Goal: Consume media (video, audio): Consume media (video, audio)

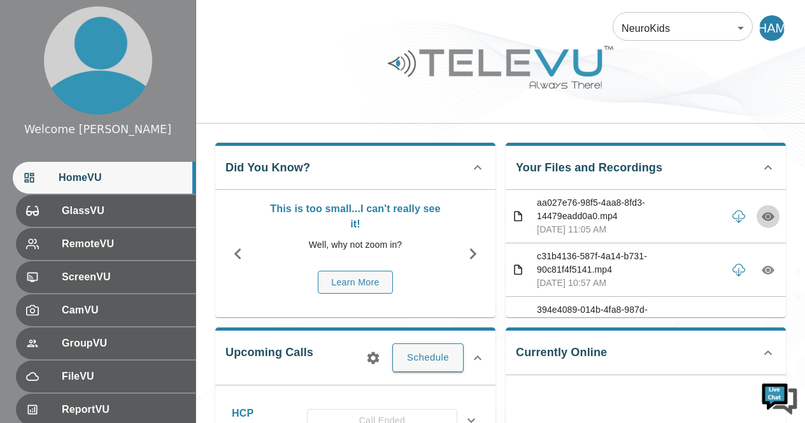
click at [766, 216] on icon "button" at bounding box center [768, 217] width 4 height 4
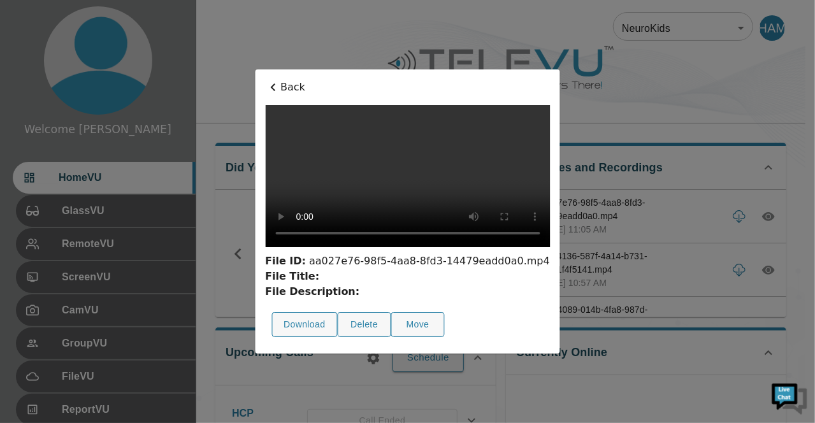
click at [757, 216] on div at bounding box center [407, 211] width 815 height 423
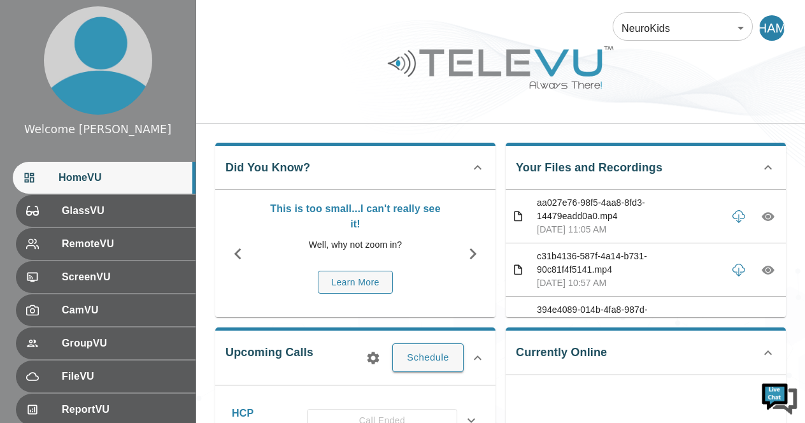
click at [766, 216] on icon "button" at bounding box center [768, 217] width 4 height 4
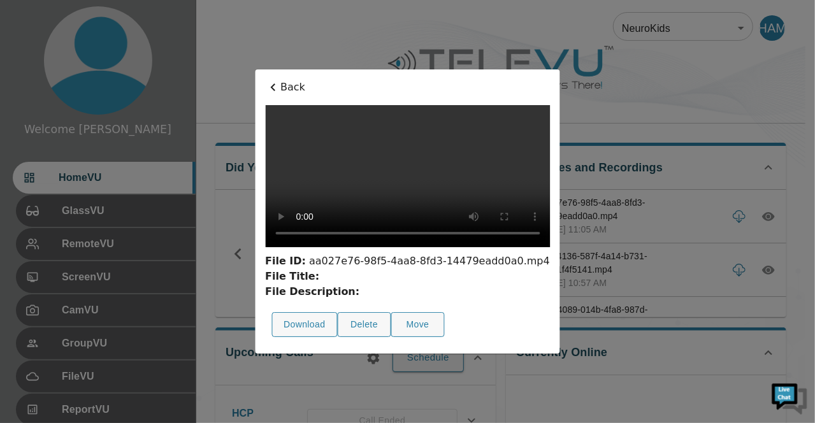
click at [693, 104] on div at bounding box center [407, 211] width 815 height 423
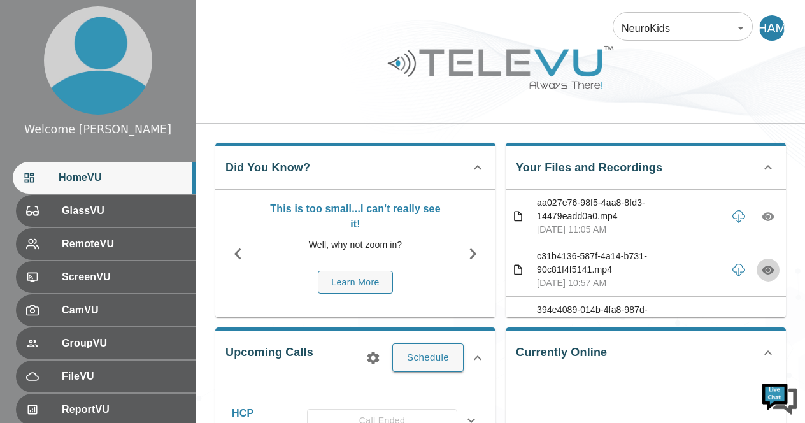
click at [762, 270] on icon "button" at bounding box center [768, 270] width 13 height 9
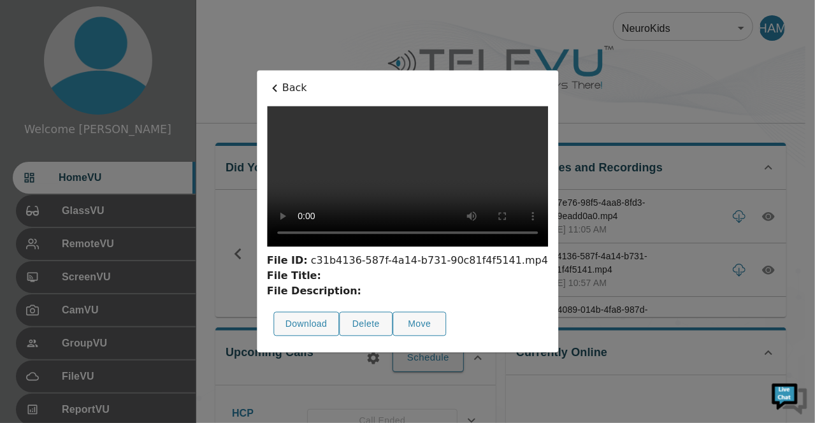
click at [671, 102] on div at bounding box center [407, 211] width 815 height 423
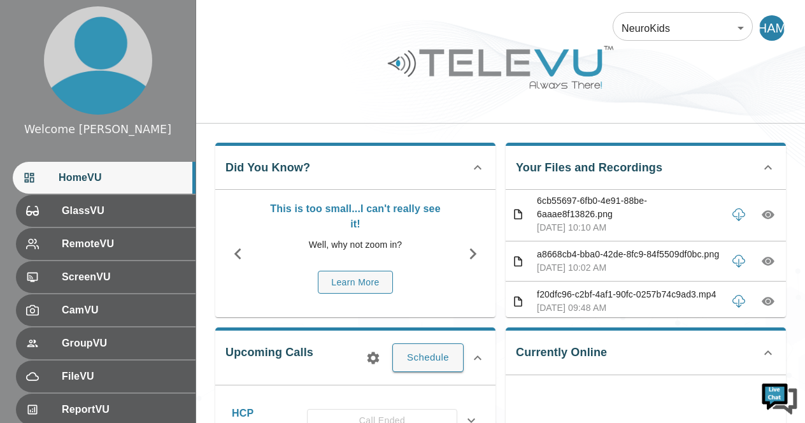
scroll to position [195, 0]
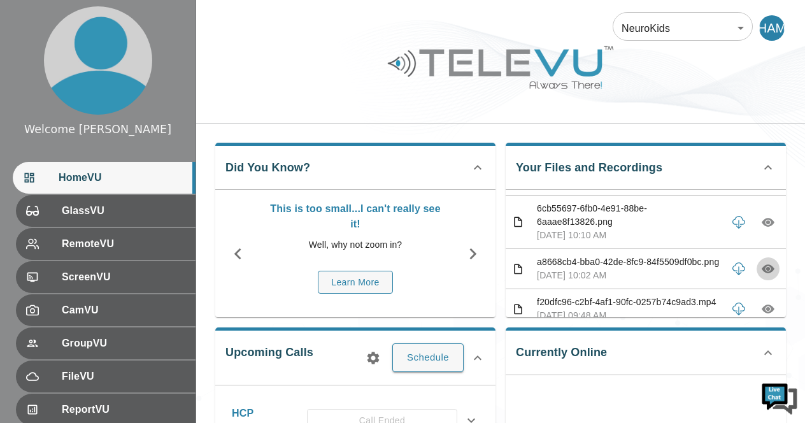
click at [762, 274] on icon "button" at bounding box center [768, 269] width 13 height 9
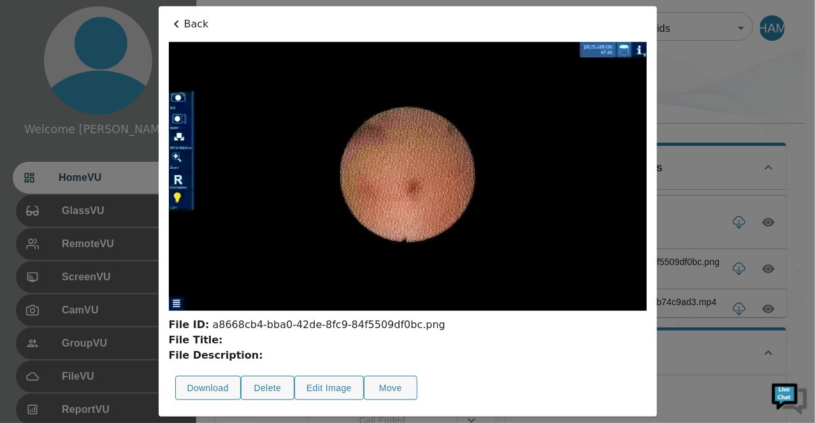
click at [705, 94] on div at bounding box center [407, 211] width 815 height 423
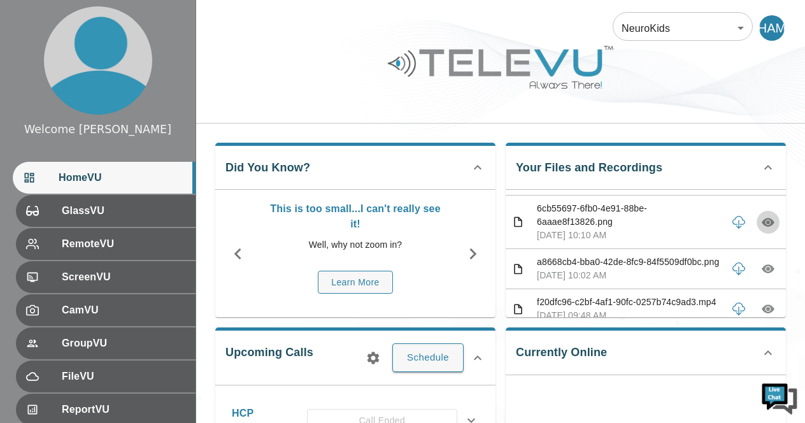
click at [766, 224] on icon "button" at bounding box center [768, 222] width 4 height 4
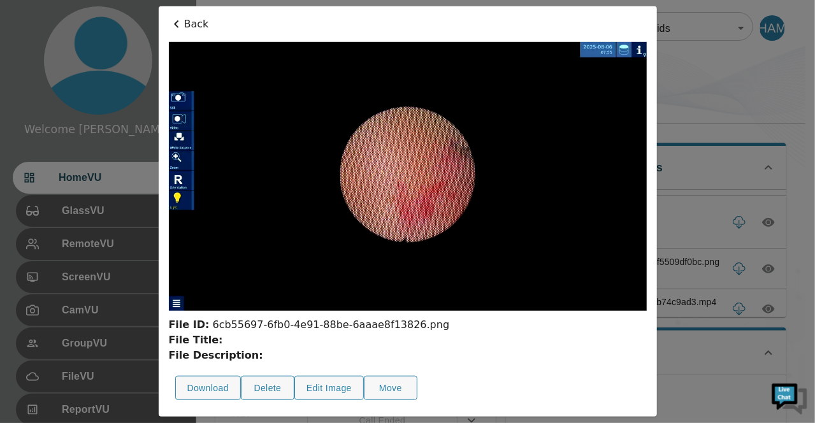
click at [758, 233] on div at bounding box center [407, 211] width 815 height 423
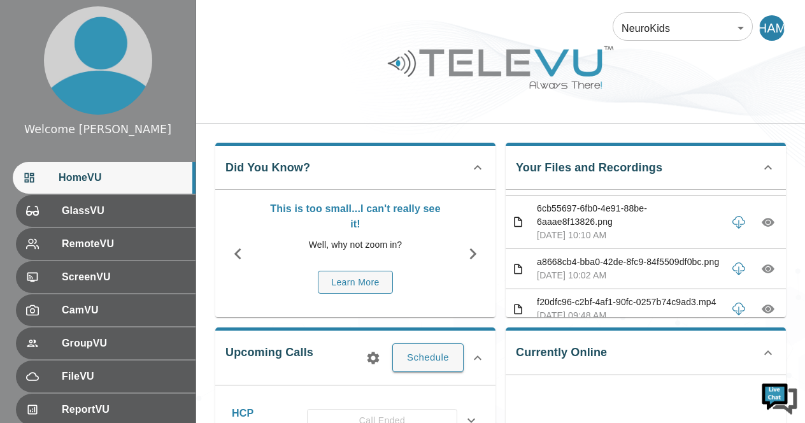
click at [766, 224] on icon "button" at bounding box center [768, 222] width 4 height 4
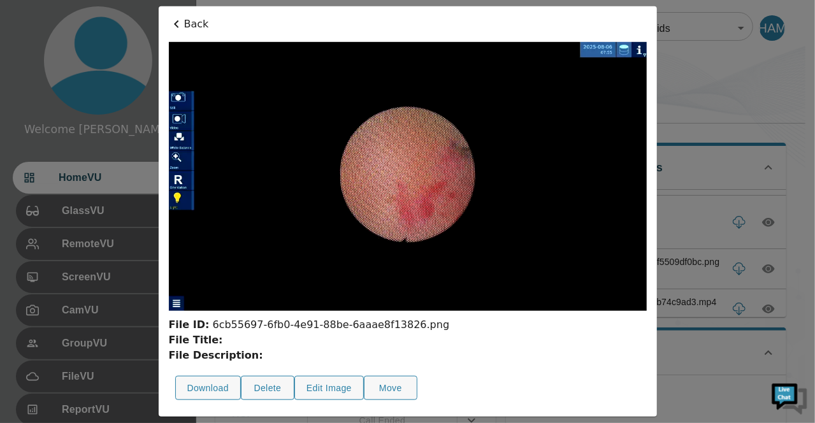
click at [738, 73] on div at bounding box center [407, 211] width 815 height 423
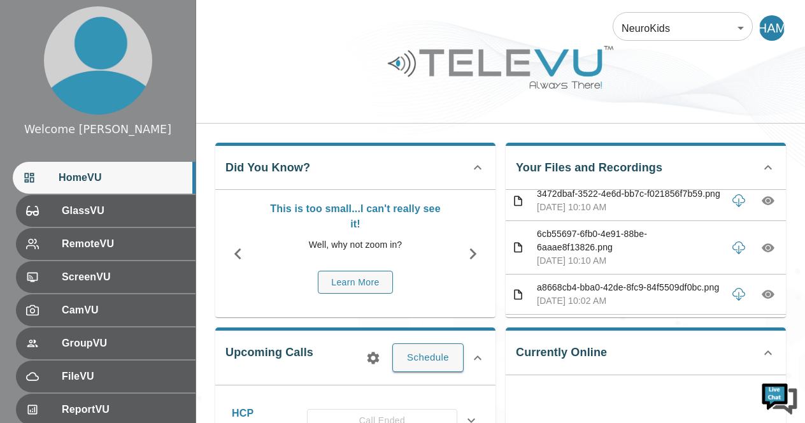
scroll to position [144, 0]
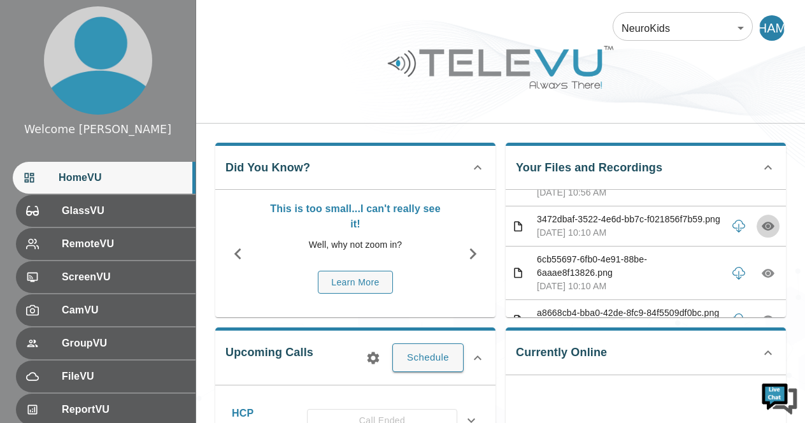
click at [766, 228] on icon "button" at bounding box center [768, 226] width 4 height 4
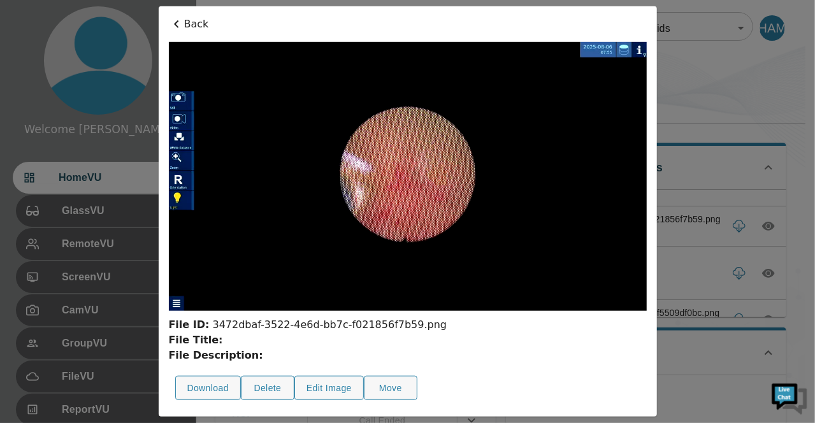
click at [727, 89] on div at bounding box center [407, 211] width 815 height 423
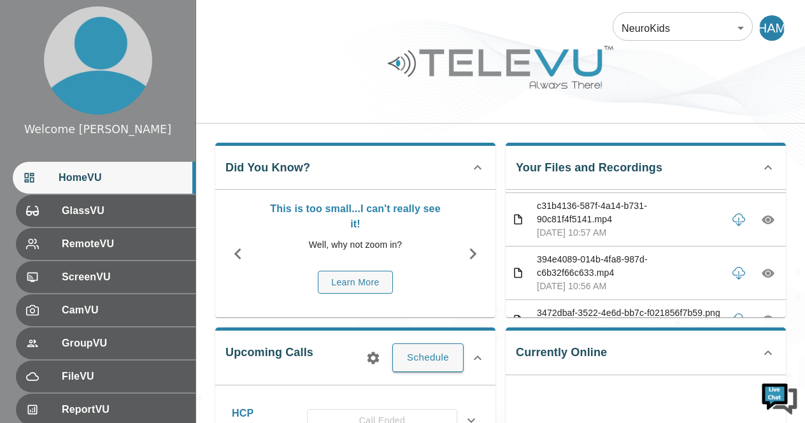
scroll to position [42, 0]
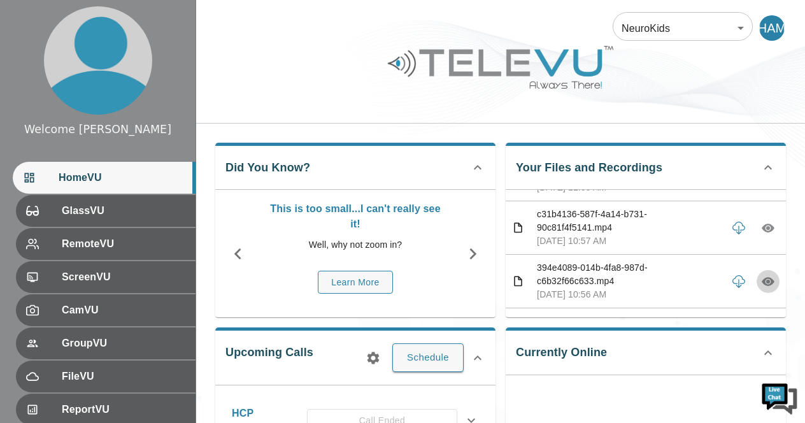
click at [762, 278] on icon "button" at bounding box center [768, 281] width 13 height 9
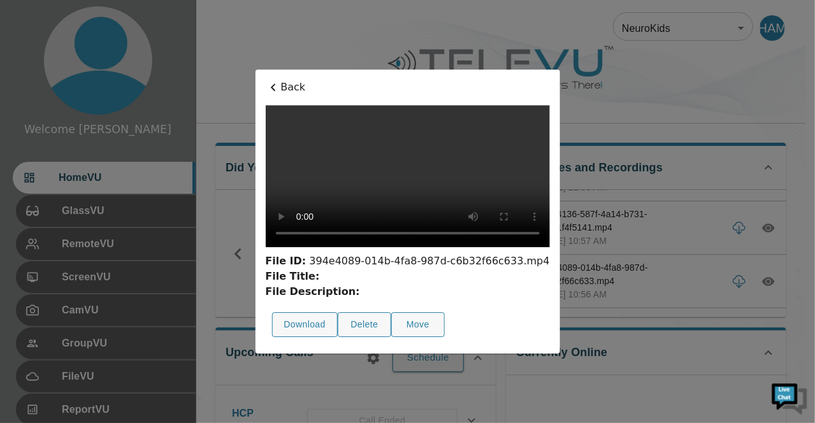
click at [688, 87] on div at bounding box center [407, 211] width 815 height 423
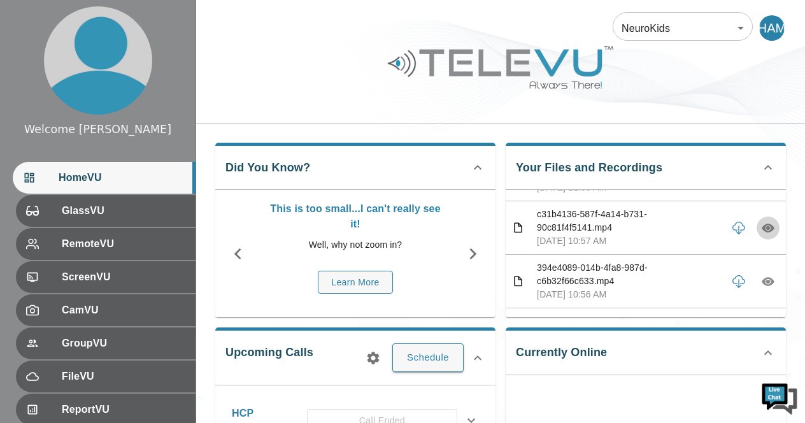
click at [766, 227] on icon "button" at bounding box center [768, 228] width 4 height 4
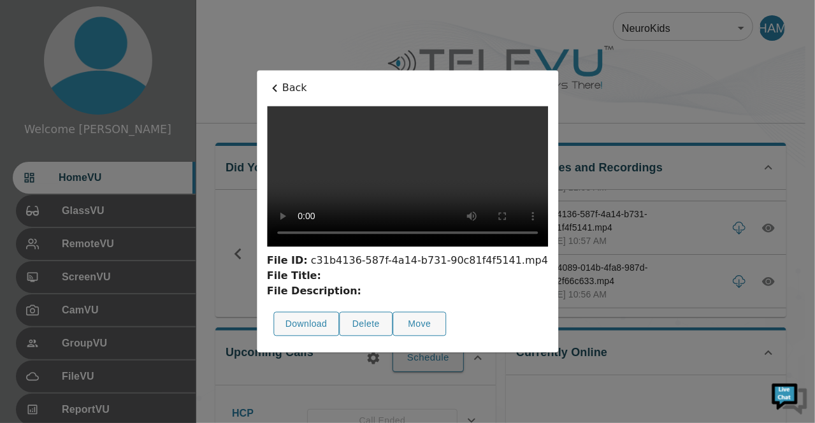
click at [653, 101] on div at bounding box center [407, 211] width 815 height 423
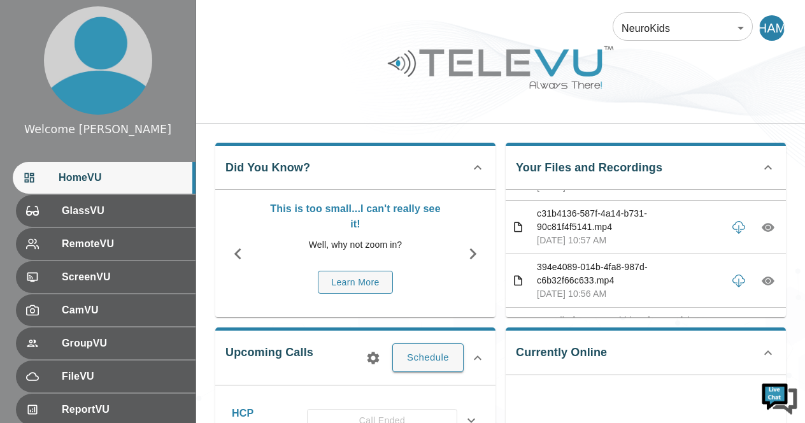
scroll to position [51, 0]
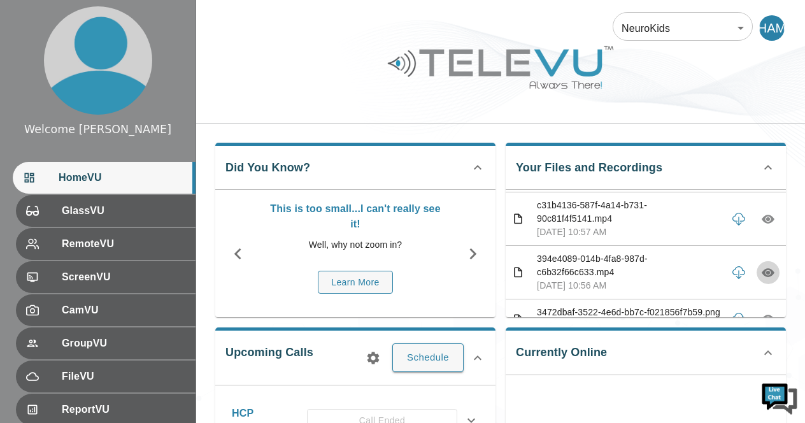
click at [766, 272] on icon "button" at bounding box center [768, 273] width 4 height 4
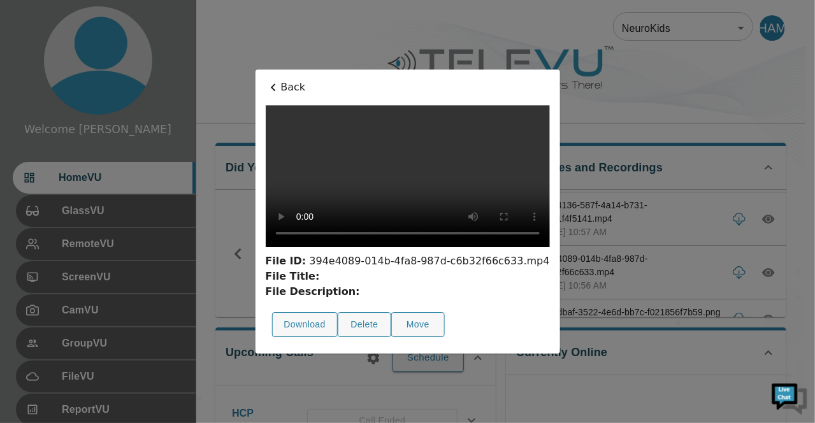
click at [673, 90] on div at bounding box center [407, 211] width 815 height 423
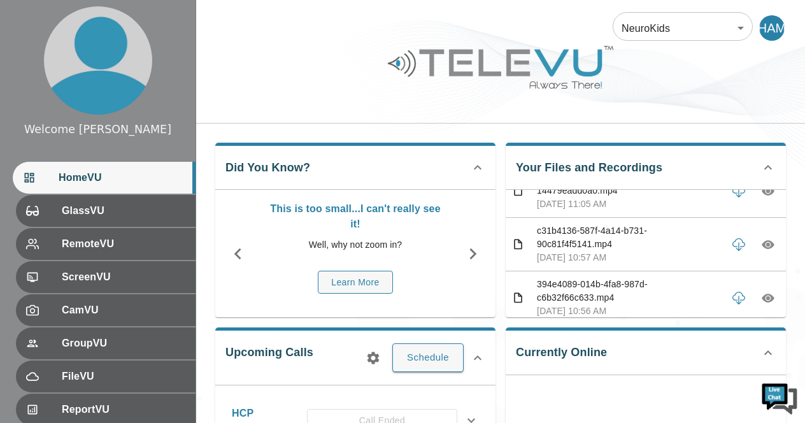
scroll to position [0, 0]
